Goal: Task Accomplishment & Management: Use online tool/utility

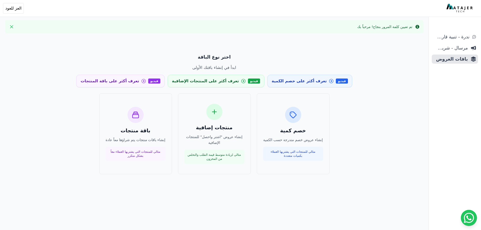
click at [408, 28] on div "تم تعيين كلمة المرور بنجاح! مرحباً بك" at bounding box center [384, 26] width 55 height 5
click at [334, 101] on div "خصم كمية إنشاء عروض خصم متدرجة حسب الكمية مثالي للمنتجات التي يشتريها العملاء ب…" at bounding box center [214, 133] width 335 height 81
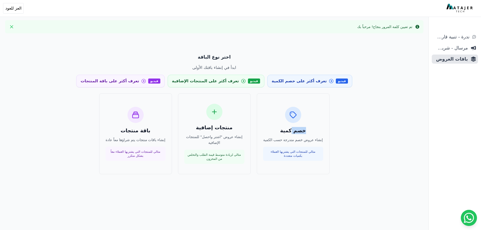
click at [395, 109] on div "اختر نوع الباقة ابدأ في إنشاء باقتك الأولى فيديو تعرف أكثر على خصم الكمية فيديو…" at bounding box center [214, 152] width 388 height 230
click at [469, 221] on icon at bounding box center [469, 218] width 10 height 10
click at [443, 48] on span "مرسال - شريط دعاية" at bounding box center [451, 47] width 34 height 7
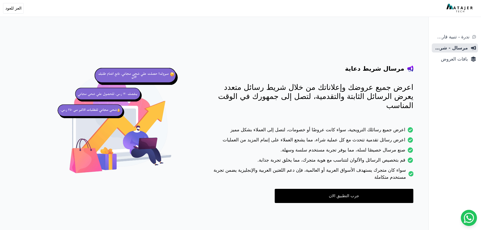
drag, startPoint x: 356, startPoint y: 195, endPoint x: 355, endPoint y: 189, distance: 6.4
click at [356, 195] on div "مرسال شريط دعاية اعرض جميع عروضك وإعلاناتك من خلال شريط رسائل متعدد يعرض الرسائ…" at bounding box center [234, 123] width 367 height 207
click at [355, 189] on link "جرب التطبيق الان" at bounding box center [344, 196] width 139 height 14
click at [461, 59] on span "باقات العروض" at bounding box center [451, 59] width 34 height 7
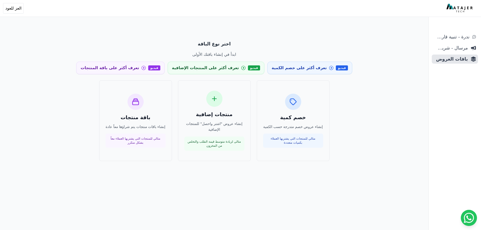
click at [294, 110] on div "خصم كمية إنشاء عروض خصم متدرجة حسب الكمية مثالي للمنتجات التي يشتريها العملاء ب…" at bounding box center [293, 121] width 60 height 54
